Goal: Information Seeking & Learning: Learn about a topic

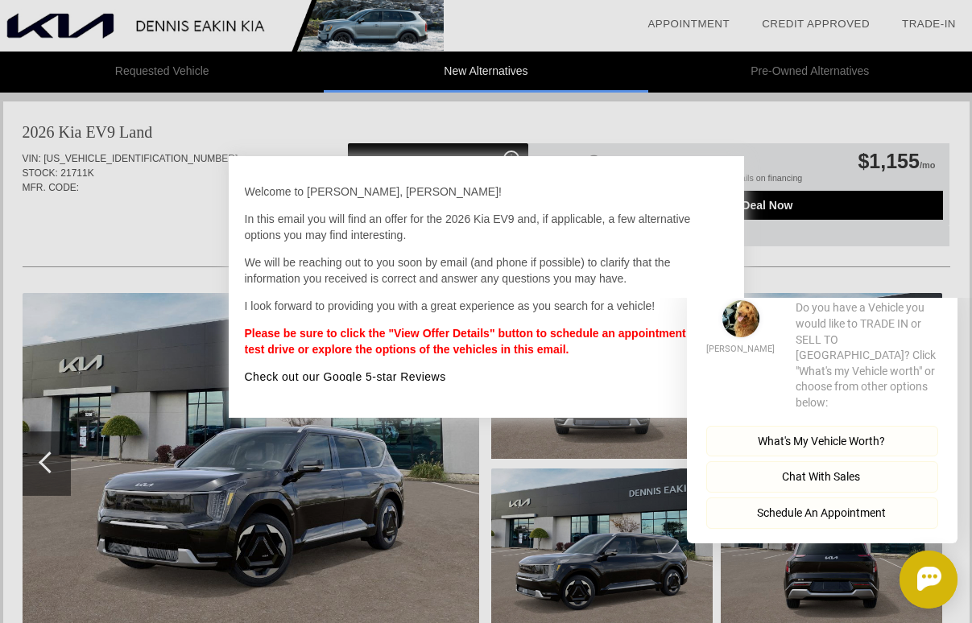
click at [214, 191] on div at bounding box center [486, 311] width 972 height 623
click at [943, 283] on button "Close" at bounding box center [934, 274] width 45 height 15
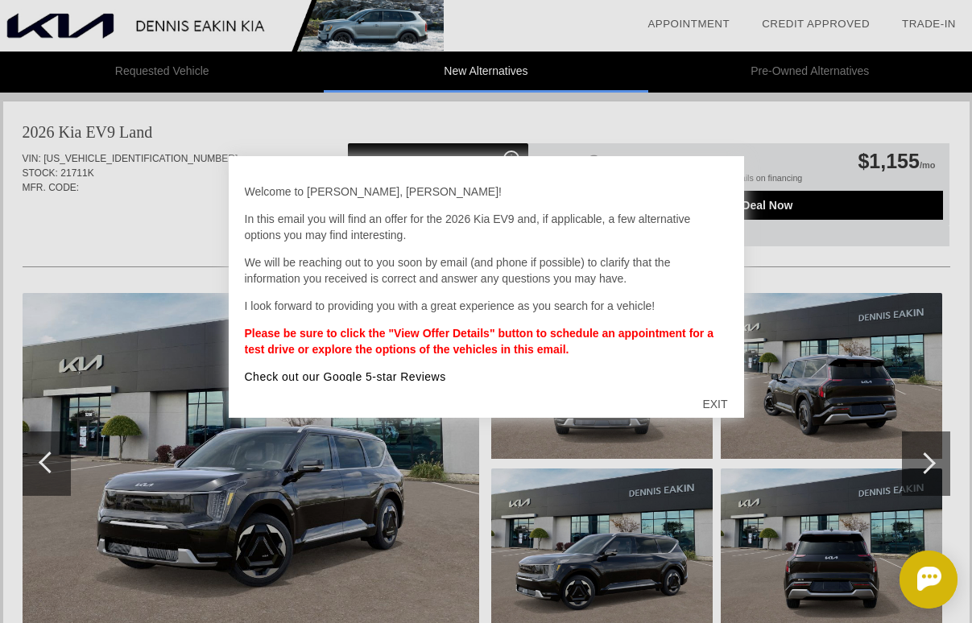
click at [760, 130] on div at bounding box center [486, 311] width 972 height 623
click at [720, 397] on div "EXIT" at bounding box center [714, 404] width 57 height 48
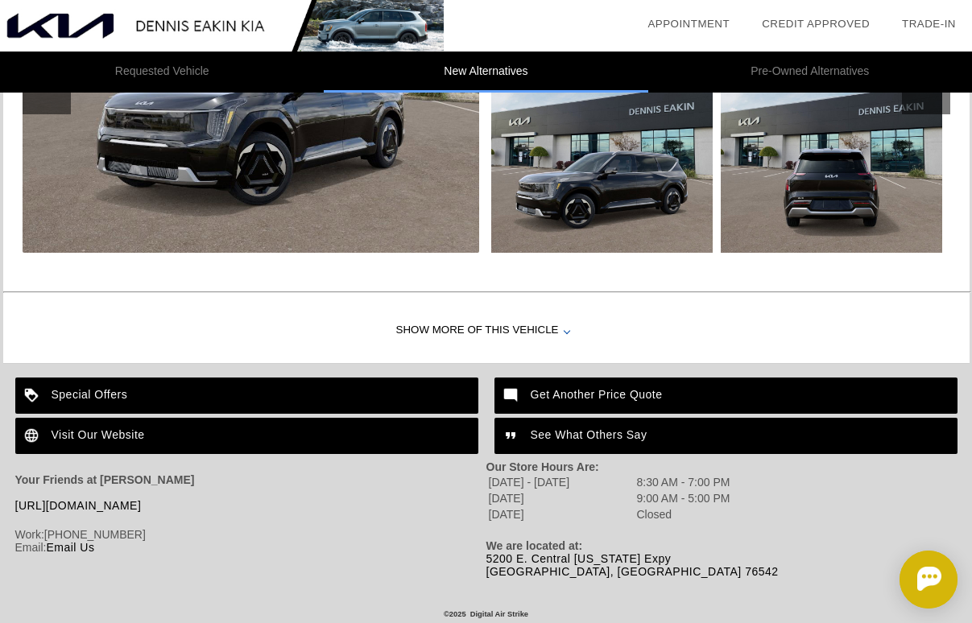
scroll to position [1703, 0]
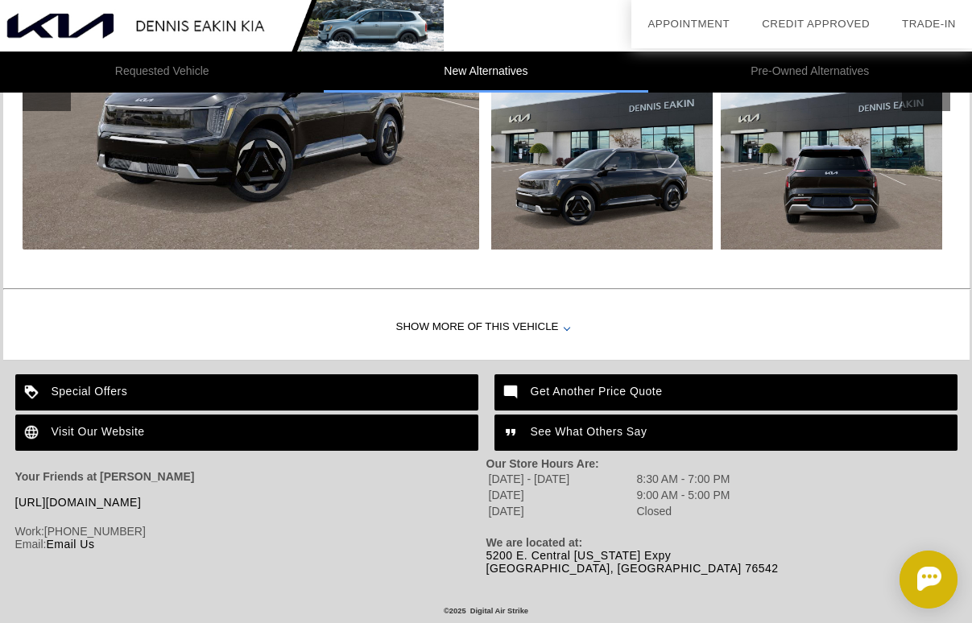
click at [551, 321] on div "Show More of this Vehicle" at bounding box center [486, 327] width 966 height 64
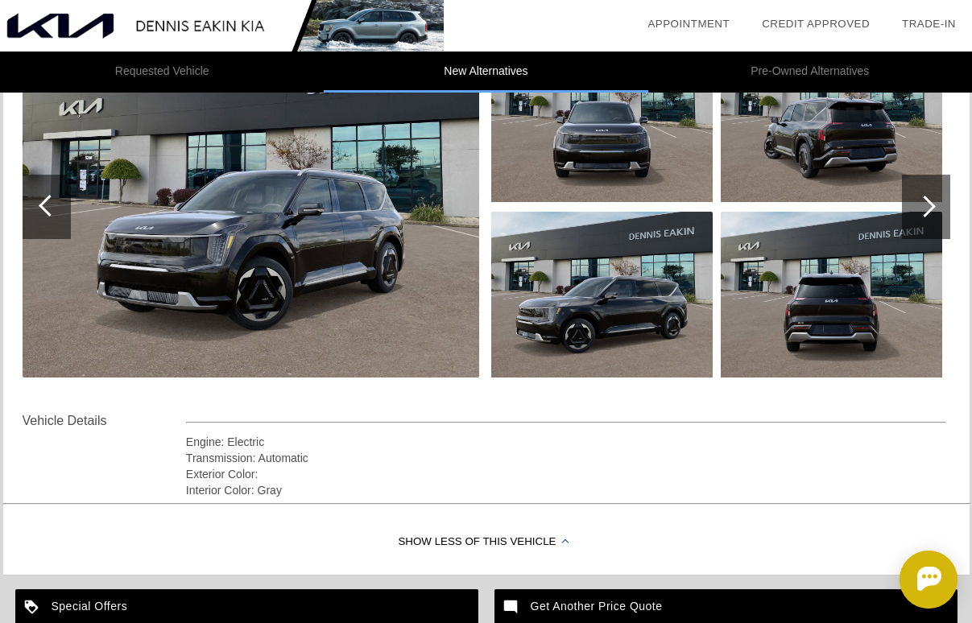
scroll to position [1571, 0]
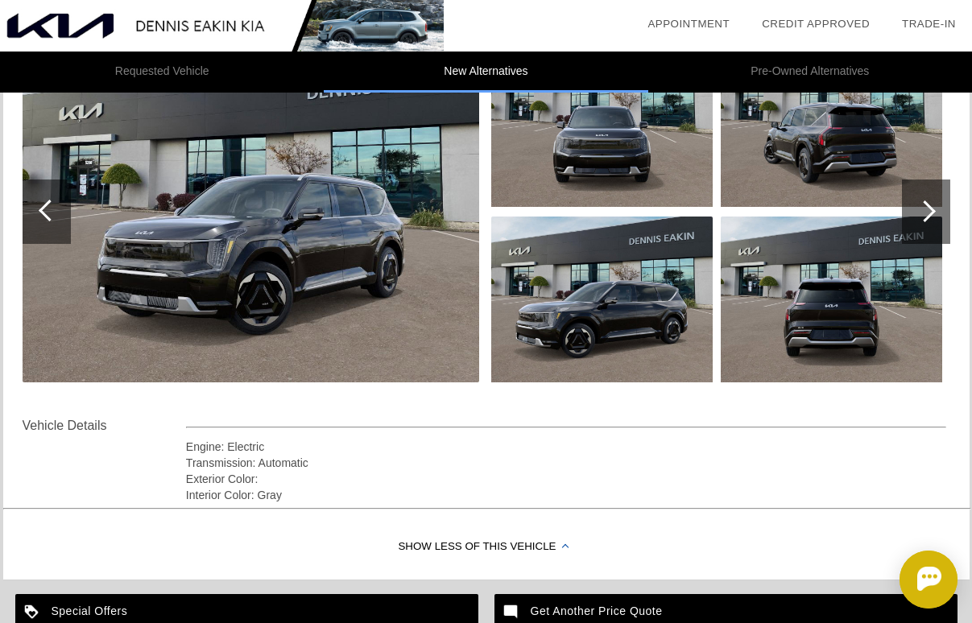
click at [925, 212] on div at bounding box center [925, 211] width 22 height 22
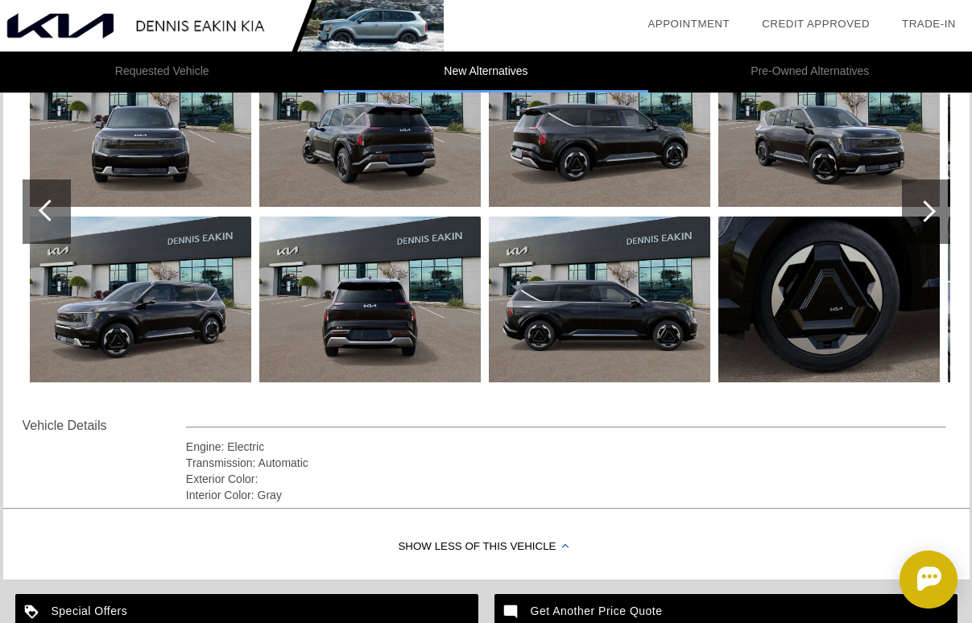
click at [925, 212] on div at bounding box center [925, 211] width 22 height 22
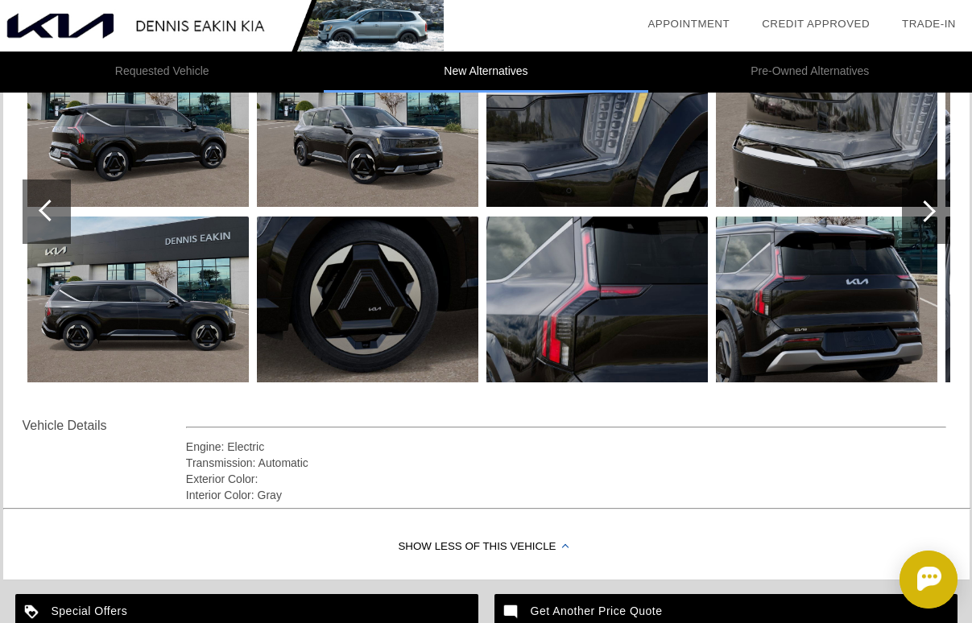
click at [925, 212] on div at bounding box center [925, 211] width 22 height 22
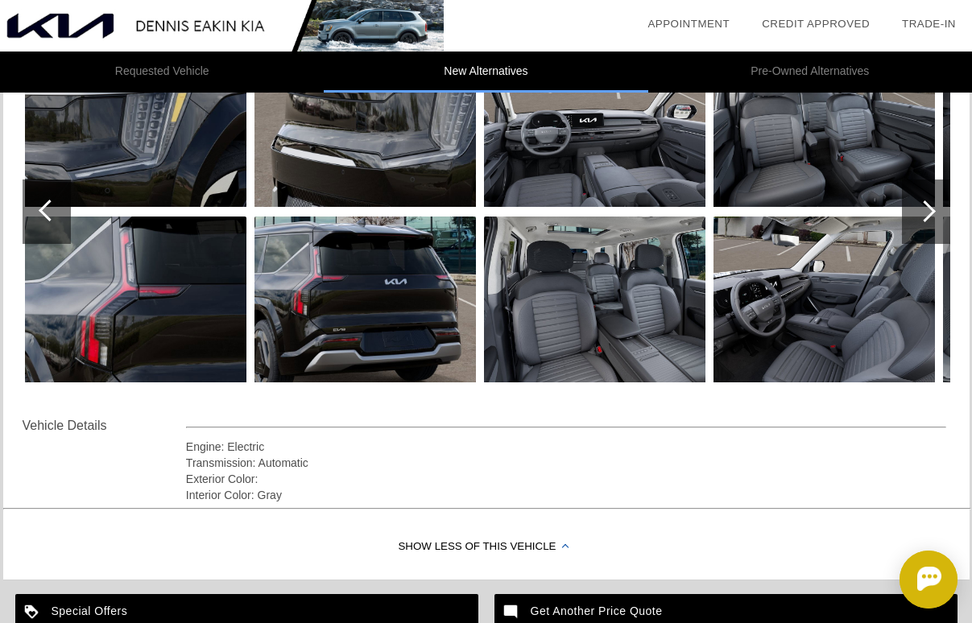
click at [925, 212] on div at bounding box center [925, 211] width 22 height 22
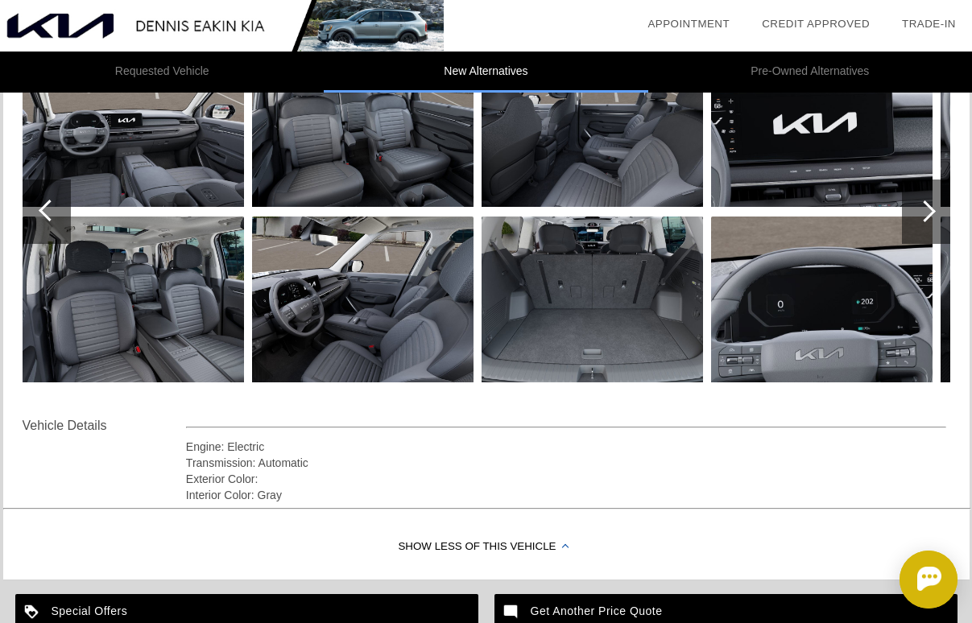
click at [925, 212] on div at bounding box center [925, 211] width 22 height 22
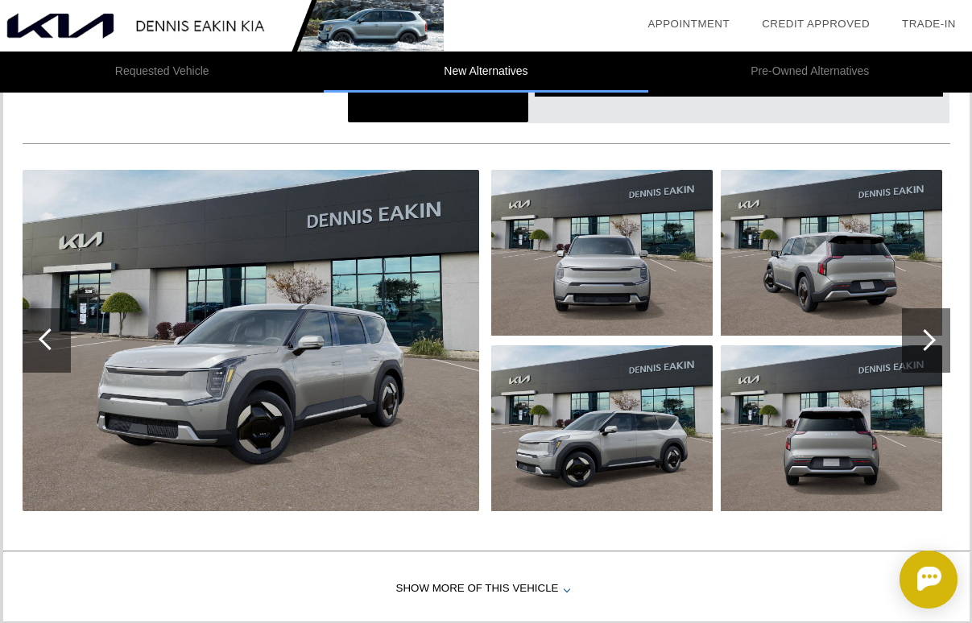
scroll to position [0, 0]
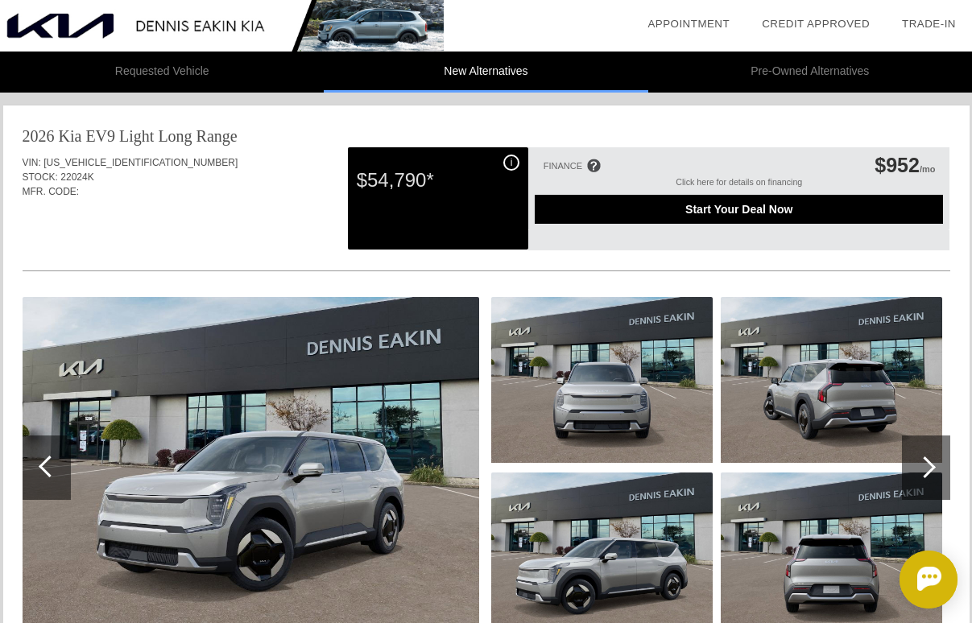
click at [504, 76] on li "New Alternatives" at bounding box center [486, 72] width 324 height 41
click at [182, 73] on li "Requested Vehicle" at bounding box center [162, 72] width 324 height 41
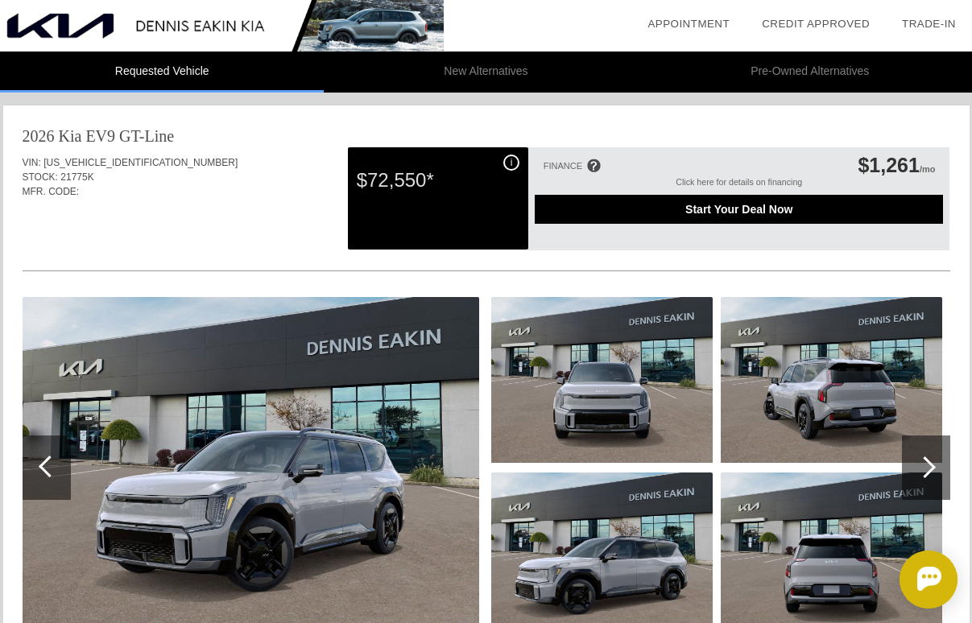
click at [476, 67] on li "New Alternatives" at bounding box center [486, 72] width 324 height 41
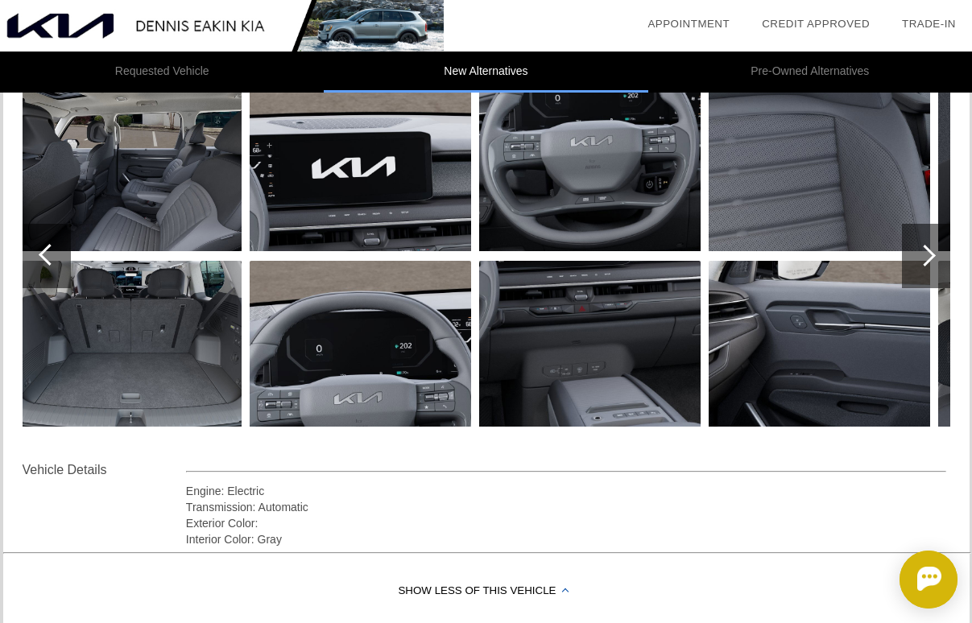
scroll to position [1521, 0]
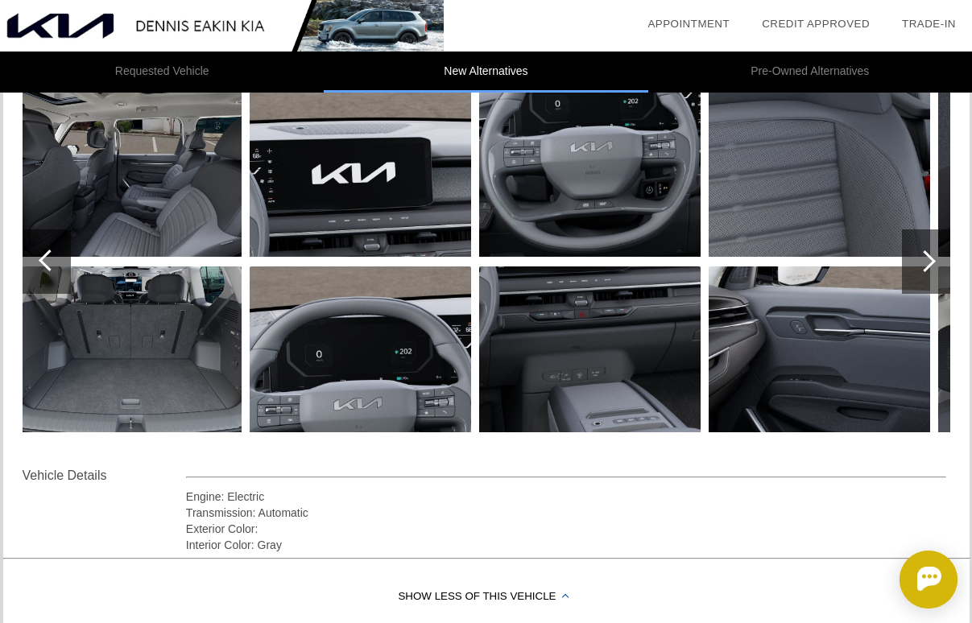
click at [920, 258] on div at bounding box center [925, 261] width 22 height 22
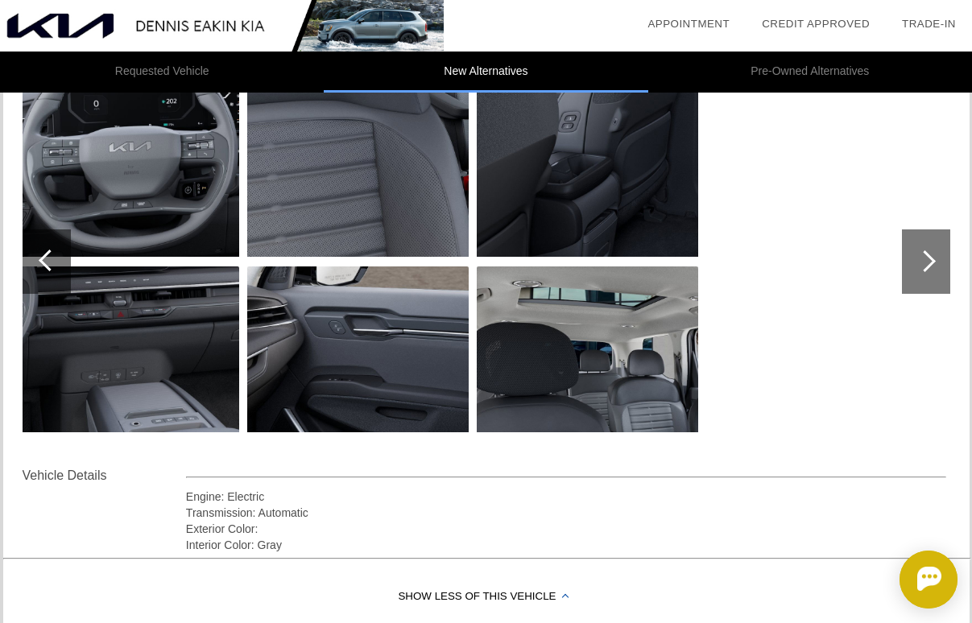
click at [920, 258] on div at bounding box center [925, 261] width 22 height 22
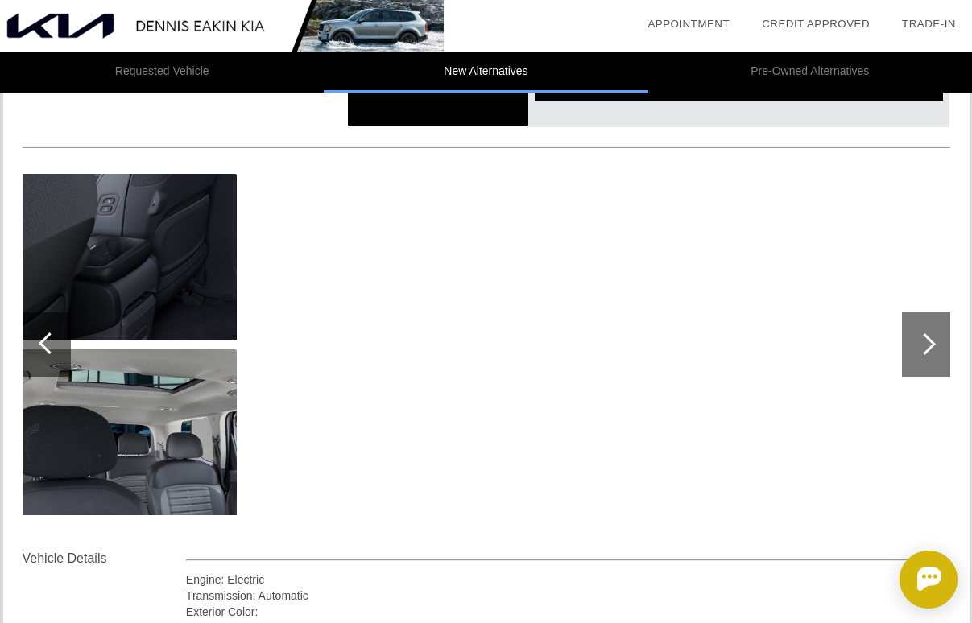
scroll to position [1394, 0]
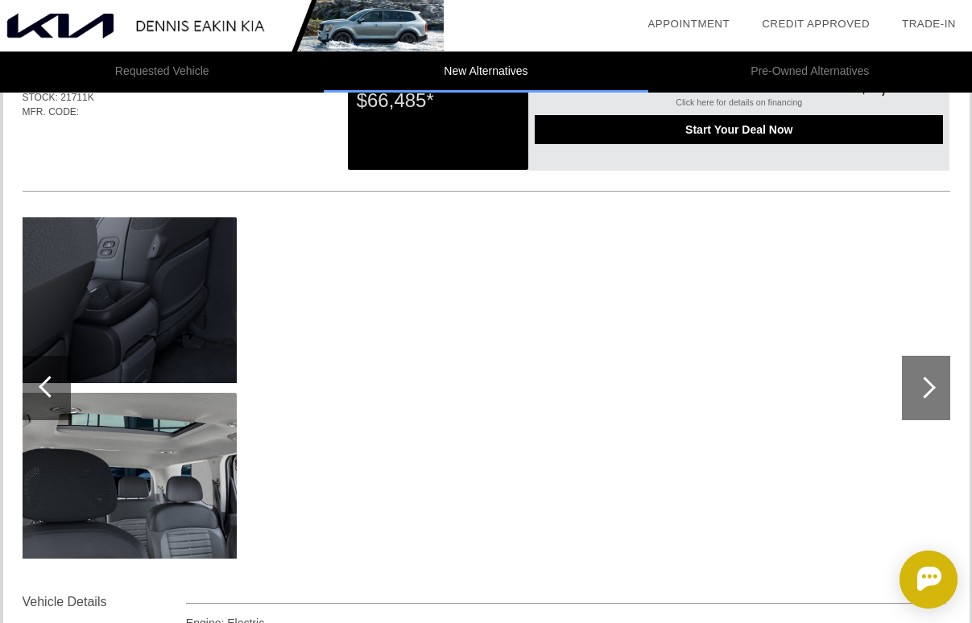
click at [941, 396] on div at bounding box center [926, 388] width 48 height 64
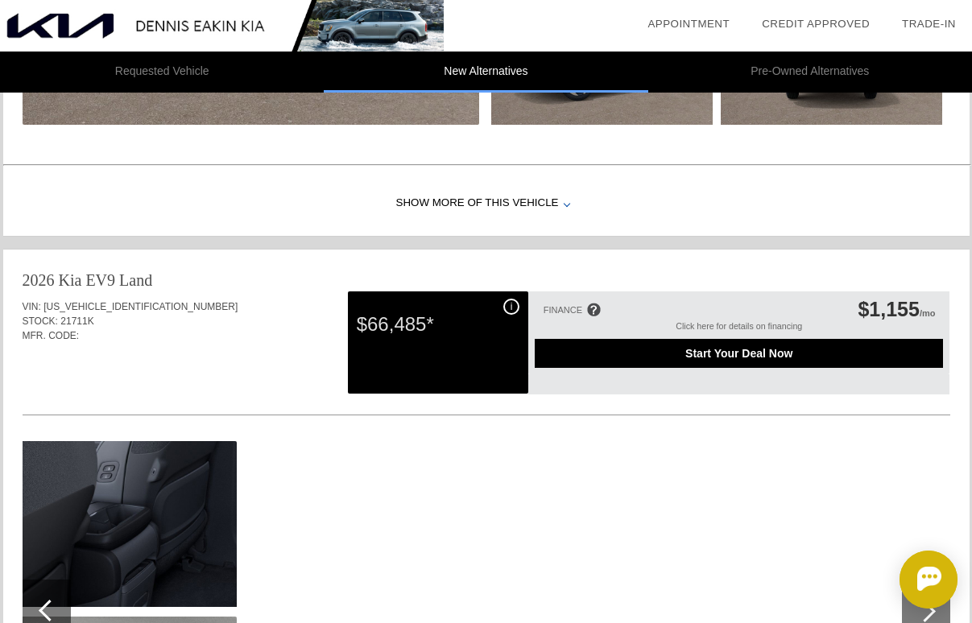
scroll to position [1066, 0]
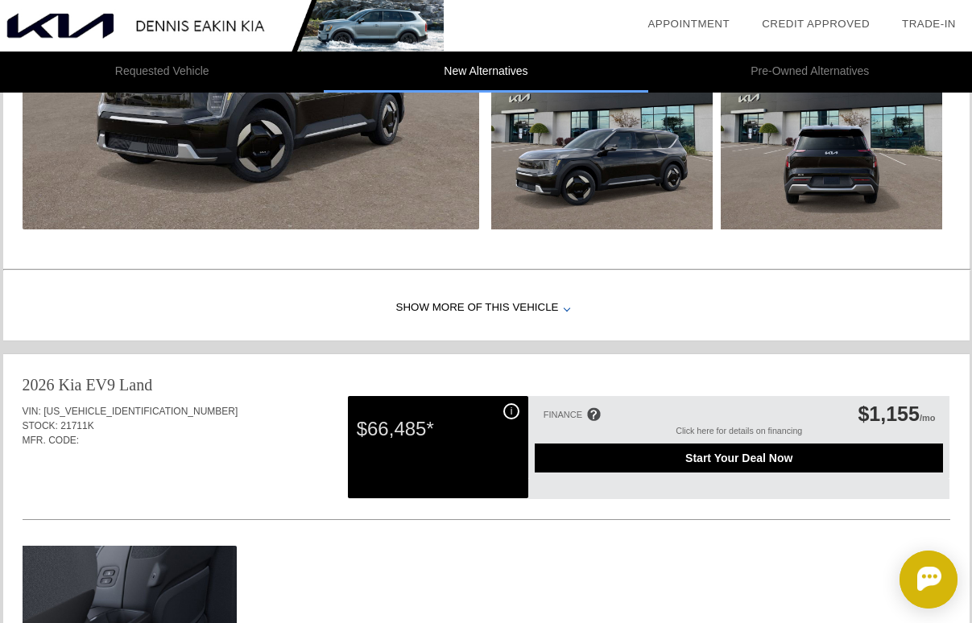
click at [515, 410] on div "$66,485*" at bounding box center [438, 429] width 163 height 42
